Goal: Task Accomplishment & Management: Use online tool/utility

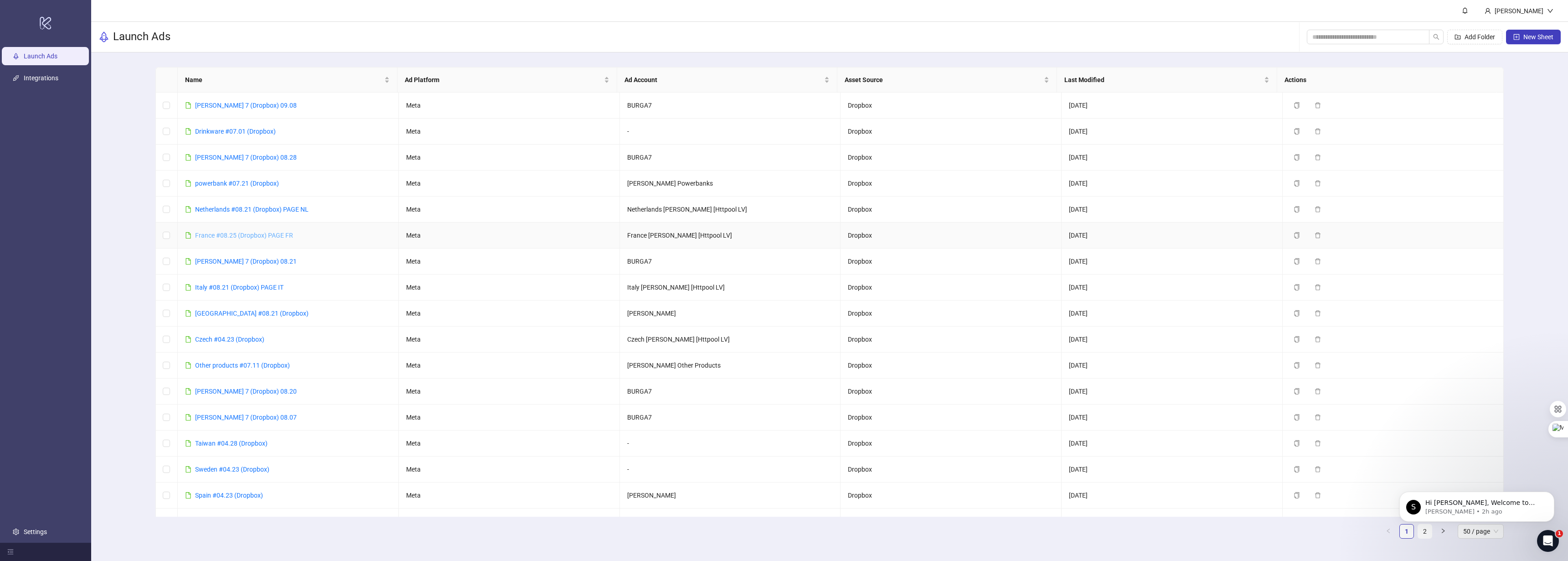
click at [212, 239] on link "France #08.25 (Dropbox) PAGE FR" at bounding box center [244, 235] width 98 height 7
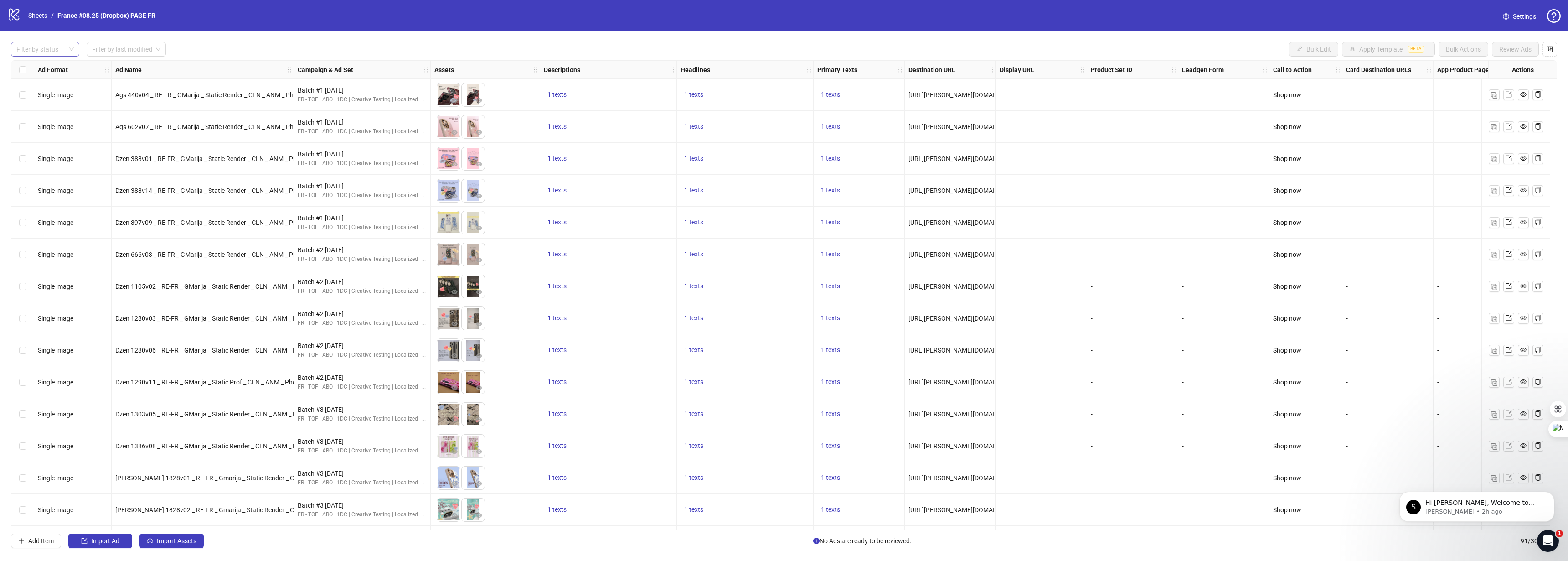
click at [72, 45] on div "Filter by status" at bounding box center [45, 50] width 68 height 15
click at [58, 65] on div "Draft" at bounding box center [45, 67] width 54 height 10
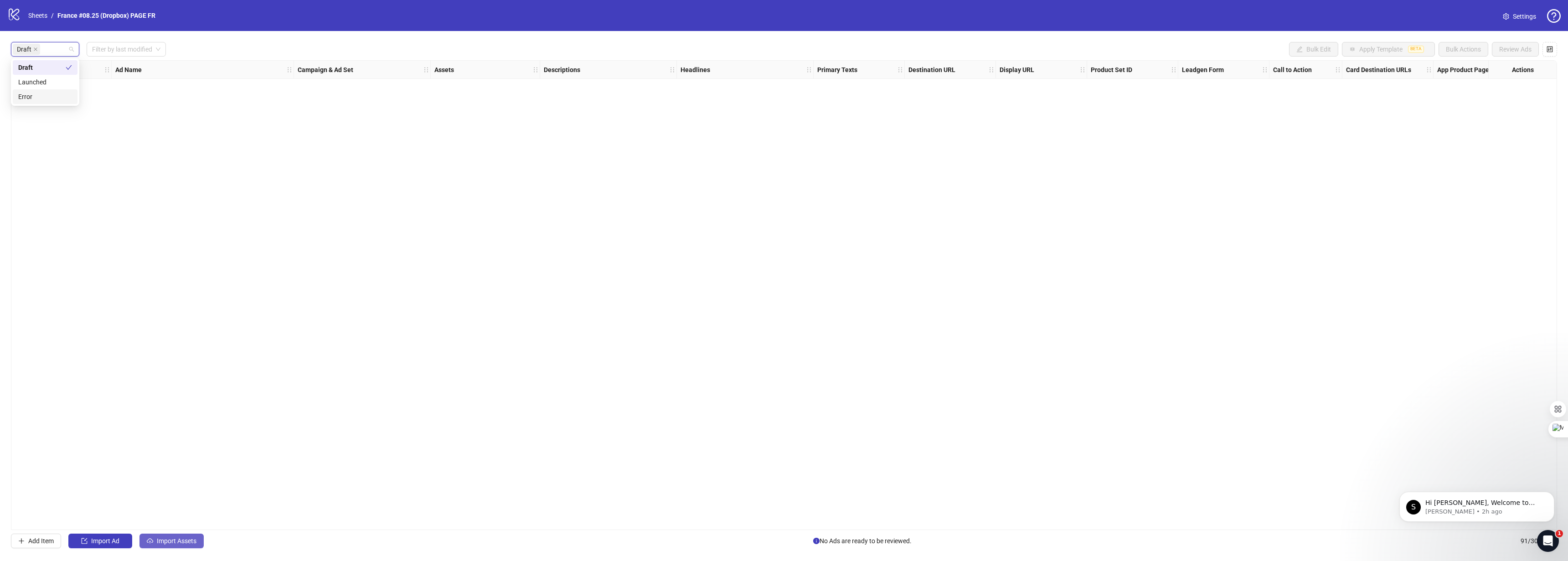
click at [178, 540] on span "Import Assets" at bounding box center [176, 541] width 40 height 7
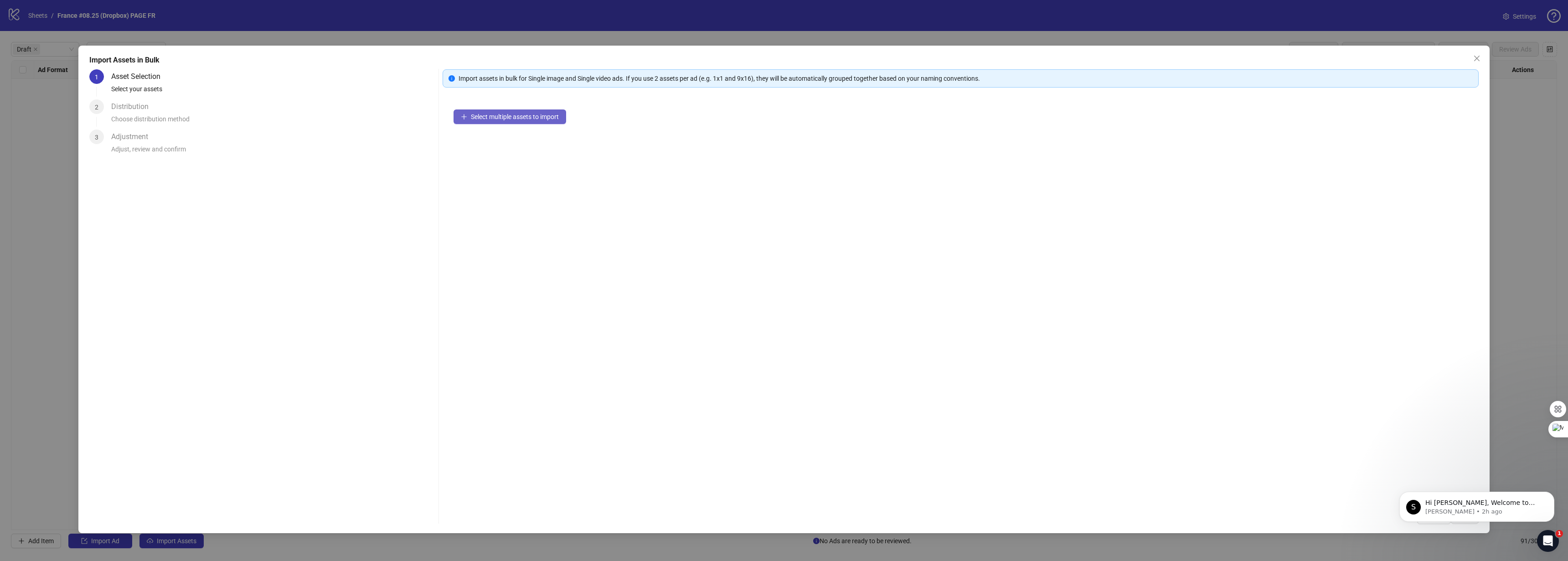
click at [524, 121] on button "Select multiple assets to import" at bounding box center [509, 117] width 113 height 15
